Goal: Task Accomplishment & Management: Complete application form

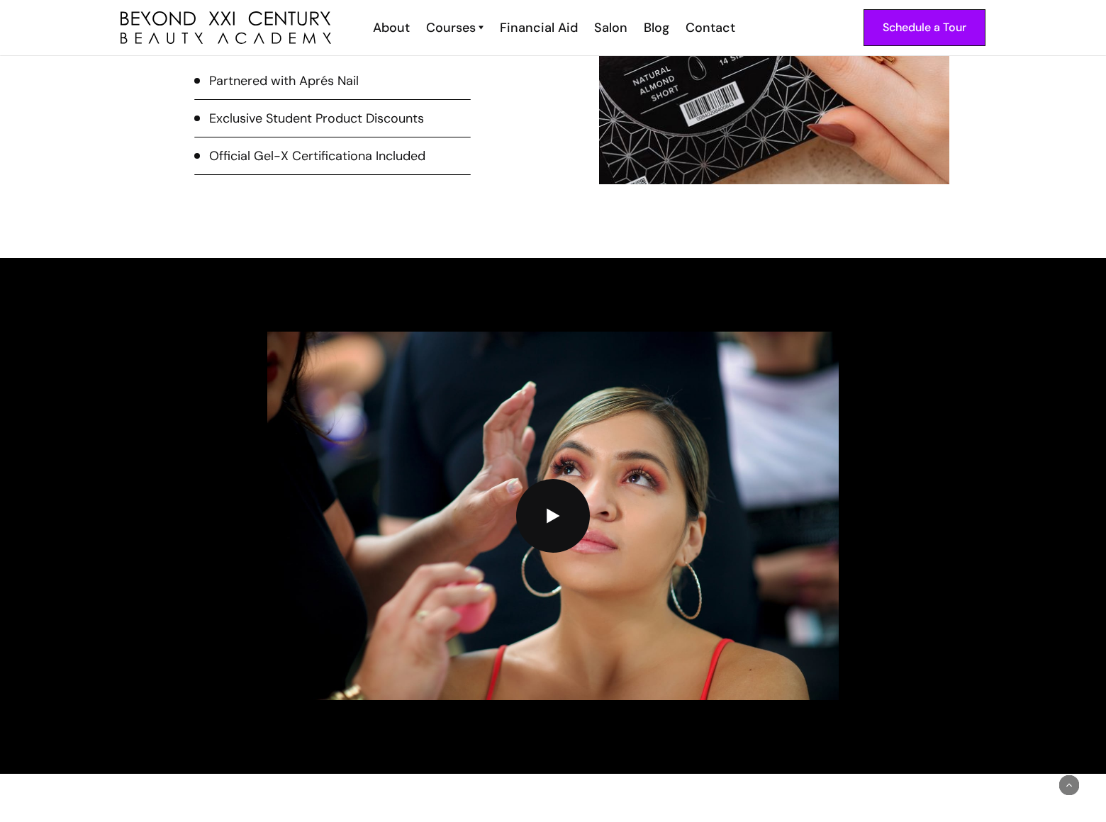
scroll to position [3167, 0]
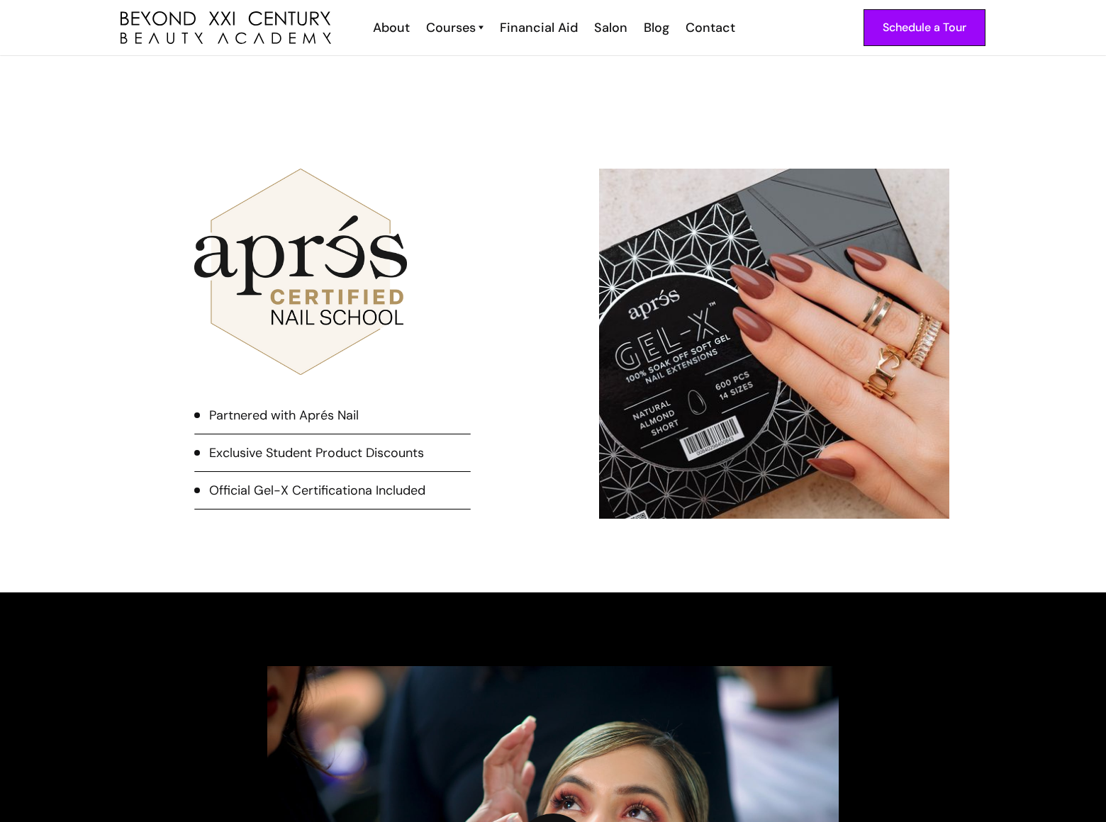
type input "[PERSON_NAME]"
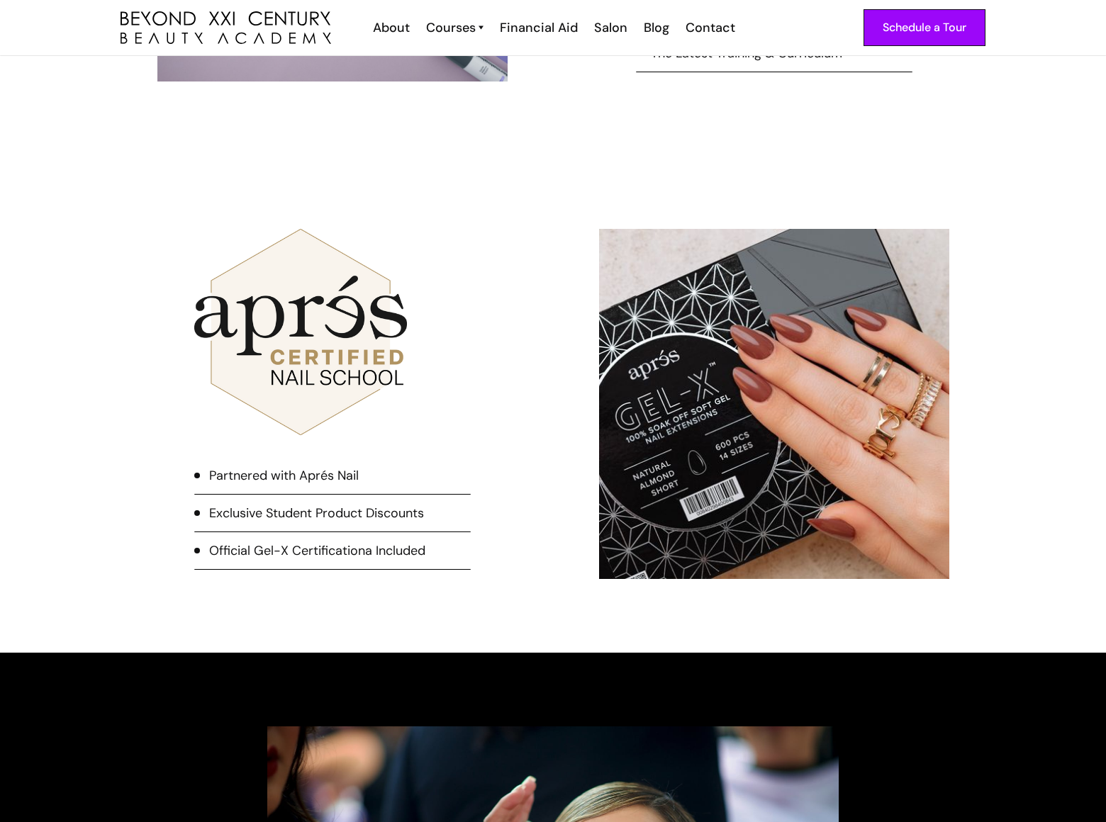
type input "[PERSON_NAME][EMAIL_ADDRESS][DOMAIN_NAME]"
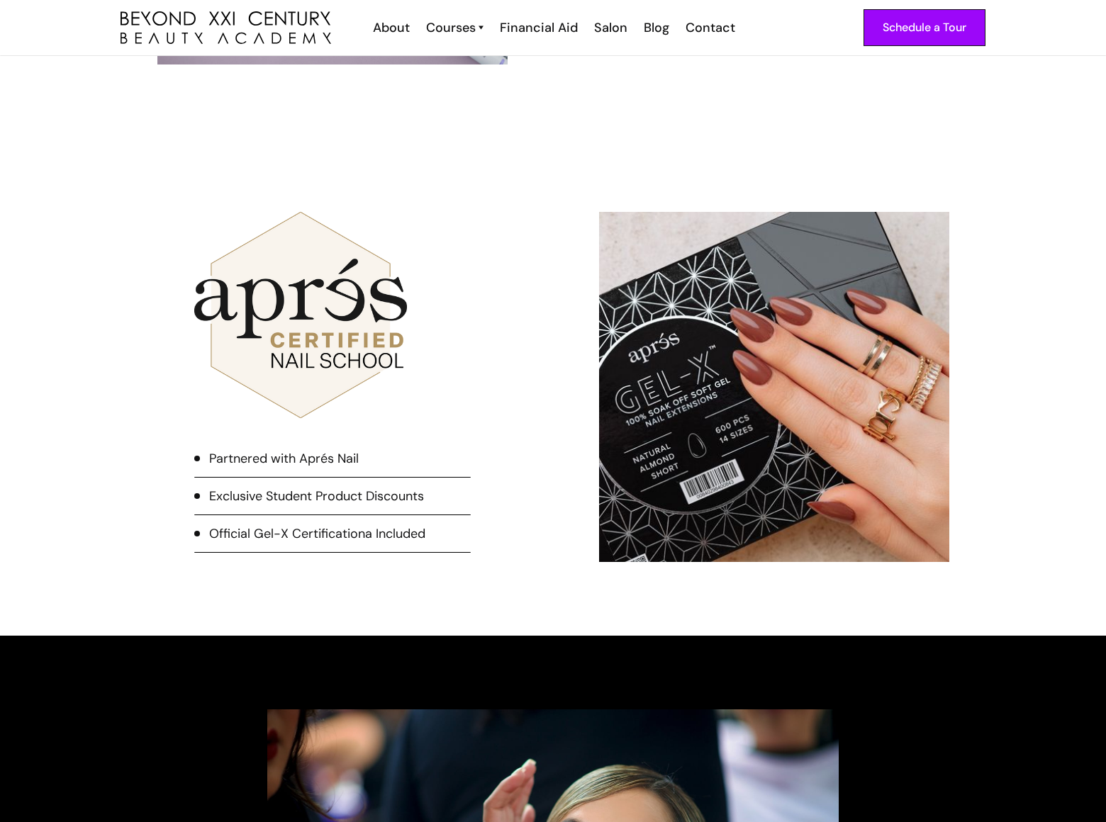
type input "8054002077"
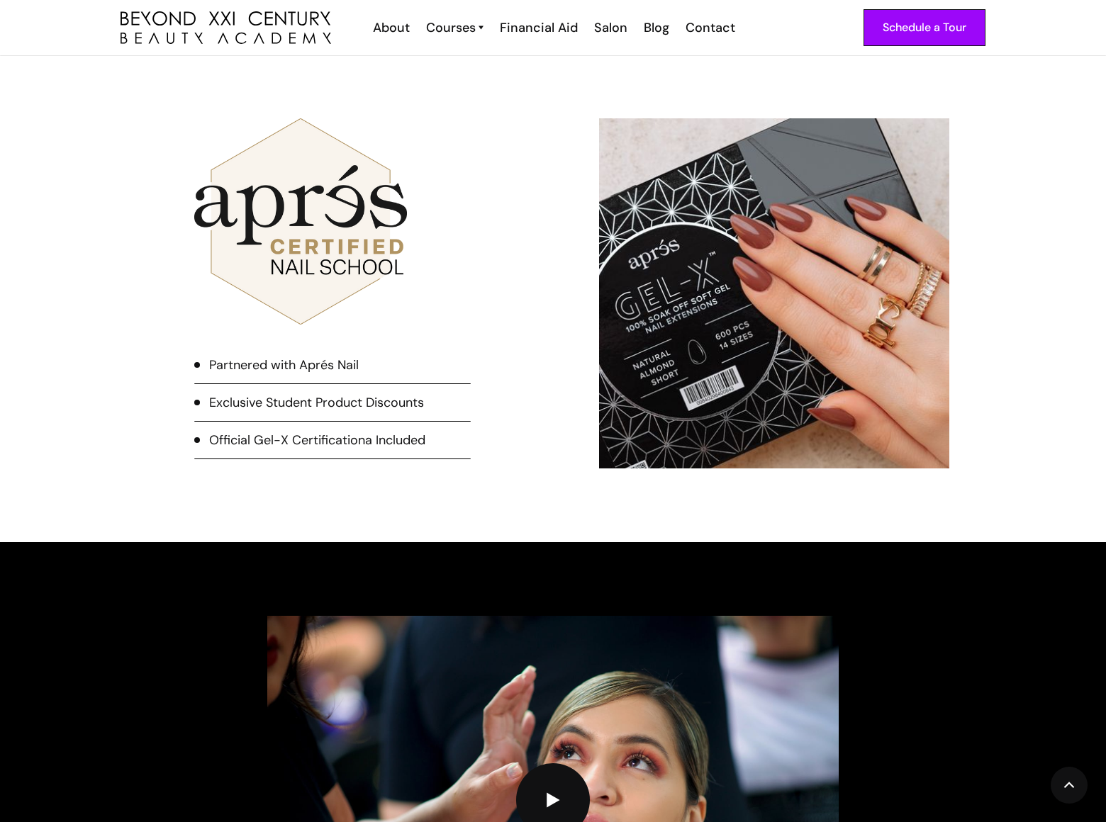
scroll to position [32, 0]
type textarea "We can place your website on top position in search engines without PPC. Just f…"
